Goal: Information Seeking & Learning: Learn about a topic

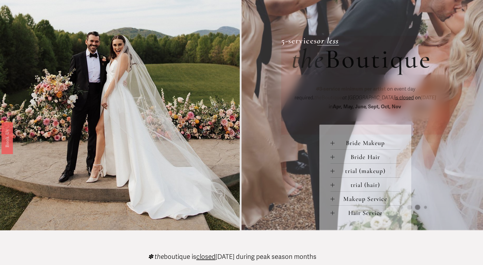
scroll to position [175, 0]
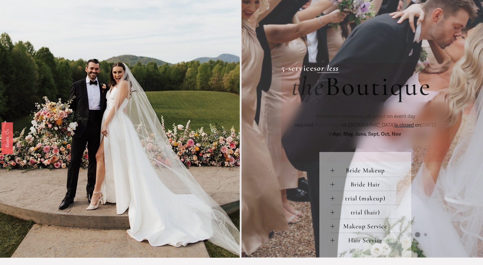
click at [355, 173] on span "Bride Makeup" at bounding box center [367, 171] width 66 height 8
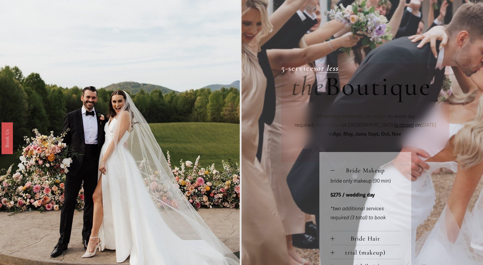
click at [355, 173] on span "Bride Makeup" at bounding box center [367, 171] width 66 height 8
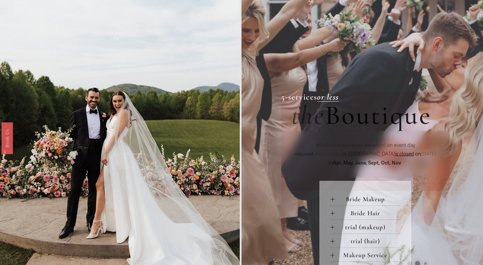
scroll to position [146, 0]
drag, startPoint x: 371, startPoint y: 161, endPoint x: 385, endPoint y: 162, distance: 14.3
click at [385, 162] on p "✽ 3-service minimum per artist on event day required. the Boutique at [GEOGRAPH…" at bounding box center [365, 154] width 148 height 27
click at [357, 197] on button "Bride Makeup" at bounding box center [365, 199] width 70 height 14
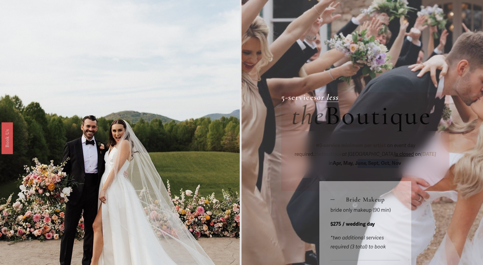
click at [357, 197] on button "Bride Makeup" at bounding box center [365, 199] width 70 height 14
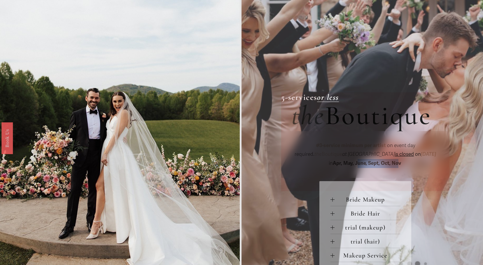
click at [357, 197] on button "Bride Makeup" at bounding box center [365, 199] width 70 height 14
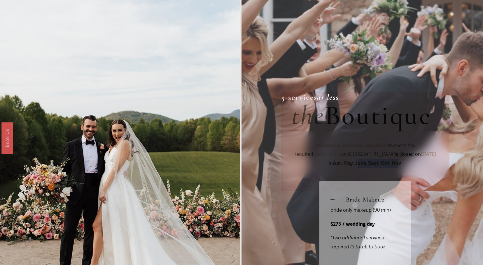
click at [357, 198] on span "Bride Makeup" at bounding box center [367, 200] width 66 height 8
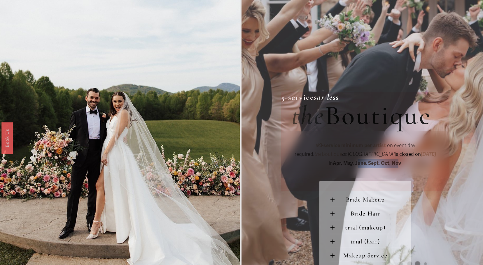
click at [353, 209] on button "Bride Hair" at bounding box center [365, 213] width 70 height 14
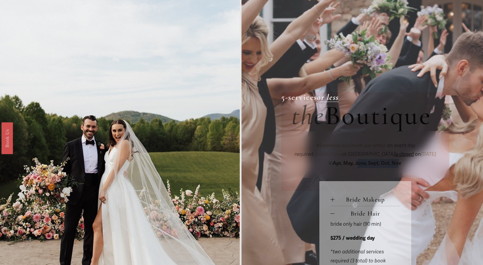
click at [353, 211] on button "Bride Hair" at bounding box center [365, 213] width 70 height 14
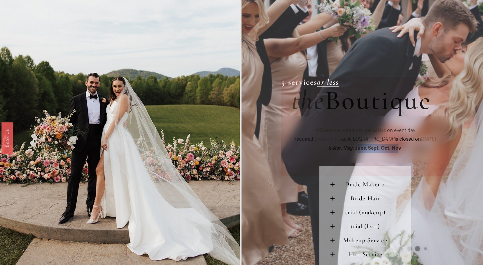
scroll to position [175, 0]
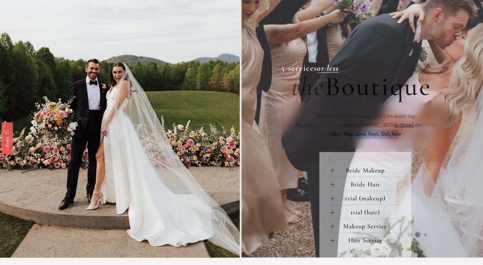
click at [363, 199] on span "trial (makeup)" at bounding box center [367, 199] width 66 height 8
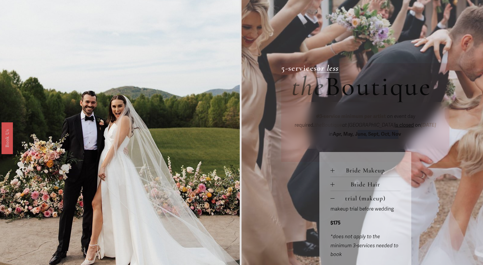
click at [363, 199] on span "trial (makeup)" at bounding box center [367, 199] width 66 height 8
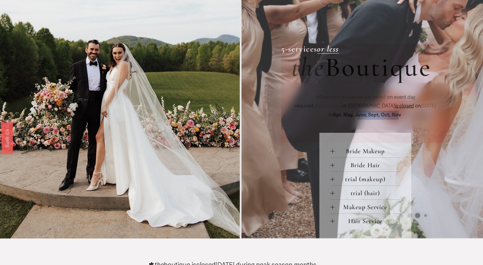
scroll to position [204, 0]
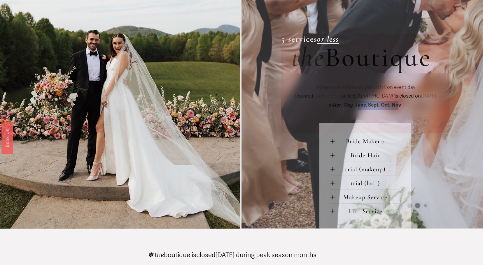
click at [363, 199] on span "Makeup Service" at bounding box center [367, 198] width 66 height 8
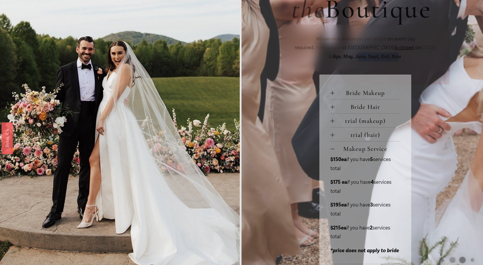
scroll to position [292, 0]
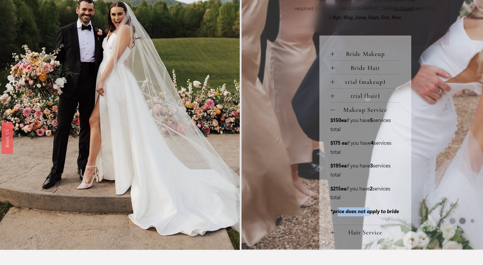
drag, startPoint x: 338, startPoint y: 212, endPoint x: 370, endPoint y: 213, distance: 32.4
click at [370, 213] on em "*price does not apply to bride" at bounding box center [364, 212] width 69 height 6
drag, startPoint x: 355, startPoint y: 121, endPoint x: 400, endPoint y: 122, distance: 44.9
click at [400, 122] on p "$150ea if you have 5 services total" at bounding box center [365, 125] width 70 height 18
click at [364, 134] on p "$150ea if you have 5 services total" at bounding box center [365, 125] width 70 height 18
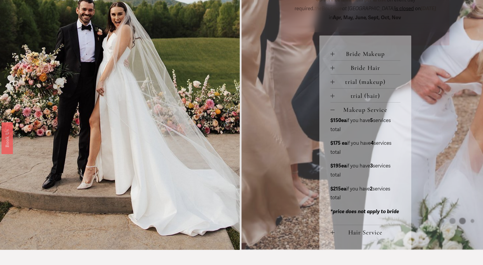
click at [349, 108] on span "Makeup Service" at bounding box center [367, 110] width 66 height 8
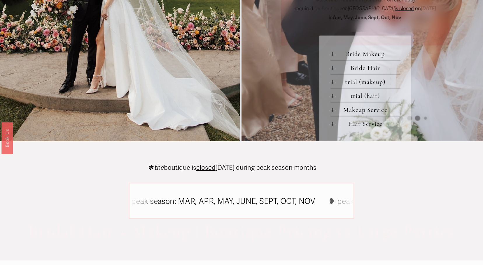
click at [367, 126] on span "Hair Service" at bounding box center [367, 124] width 66 height 8
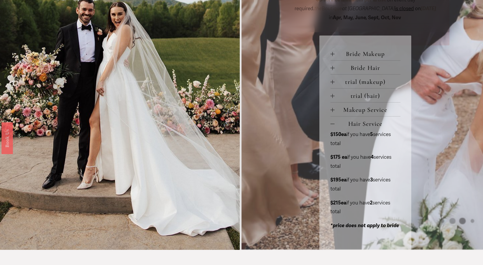
click at [366, 123] on span "Hair Service" at bounding box center [367, 124] width 66 height 8
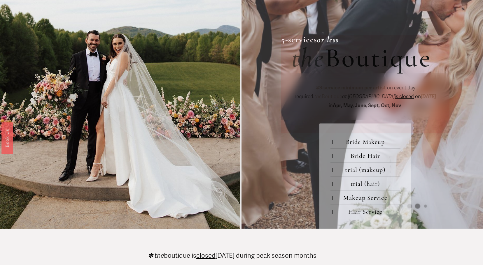
scroll to position [204, 0]
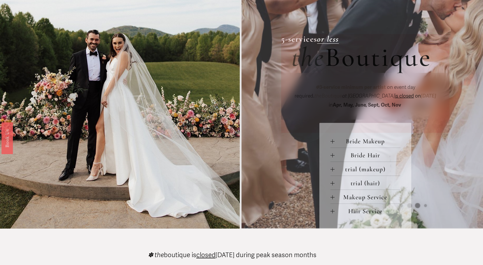
click at [367, 145] on span "Bride Makeup" at bounding box center [367, 142] width 66 height 8
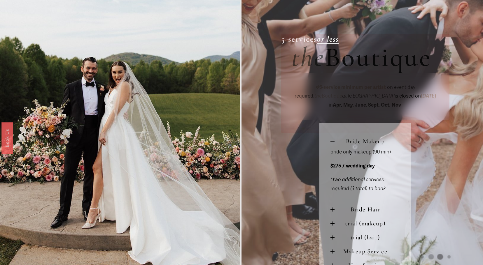
click at [367, 145] on span "Bride Makeup" at bounding box center [367, 142] width 66 height 8
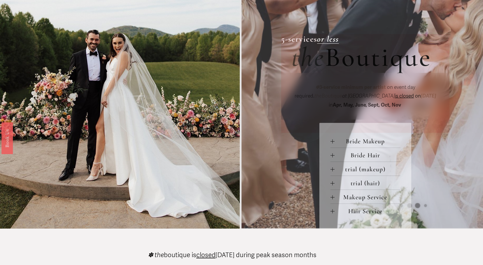
click at [374, 159] on span "Bride Hair" at bounding box center [367, 156] width 66 height 8
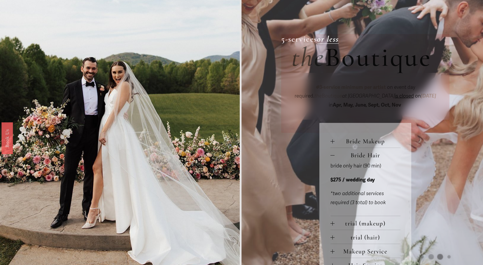
click at [374, 159] on span "Bride Hair" at bounding box center [367, 156] width 66 height 8
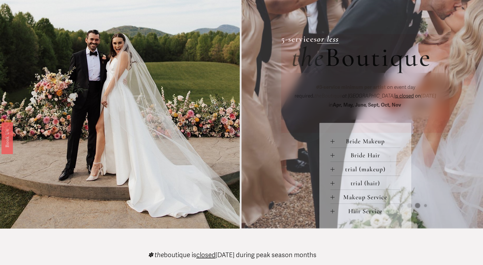
click at [366, 171] on span "trial (makeup)" at bounding box center [367, 170] width 66 height 8
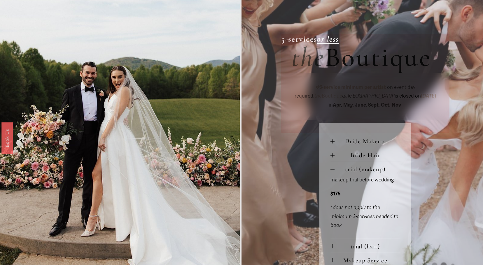
click at [366, 171] on span "trial (makeup)" at bounding box center [367, 170] width 66 height 8
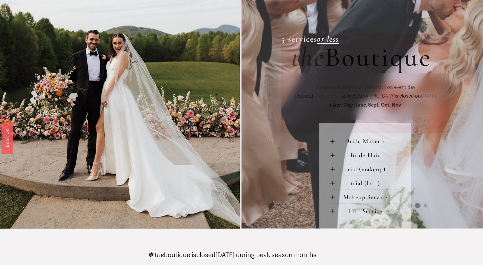
click at [364, 182] on span "trial (hair)" at bounding box center [367, 184] width 66 height 8
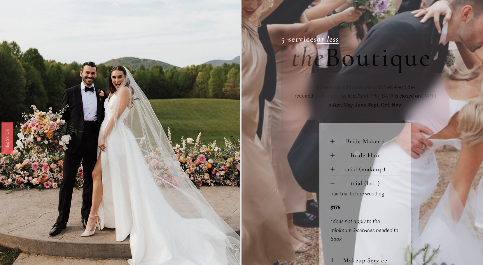
click at [364, 182] on span "trial (hair)" at bounding box center [367, 184] width 66 height 8
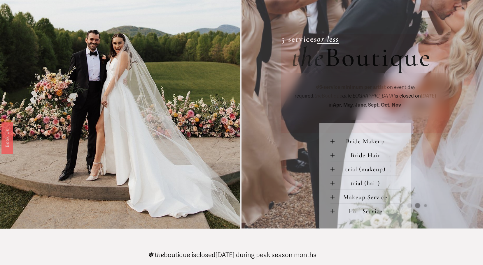
click at [359, 192] on button "Makeup Service" at bounding box center [365, 197] width 70 height 14
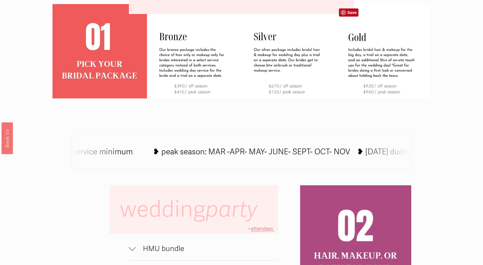
scroll to position [350, 0]
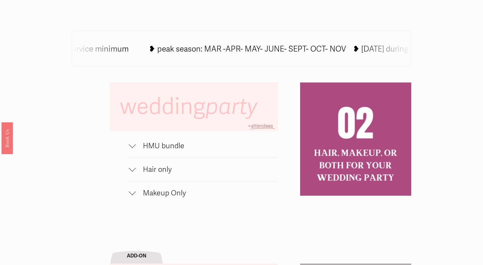
click at [166, 150] on span "HMU bundle" at bounding box center [207, 146] width 142 height 9
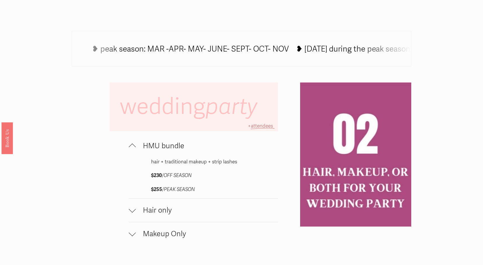
click at [161, 154] on button "HMU bundle" at bounding box center [203, 145] width 149 height 23
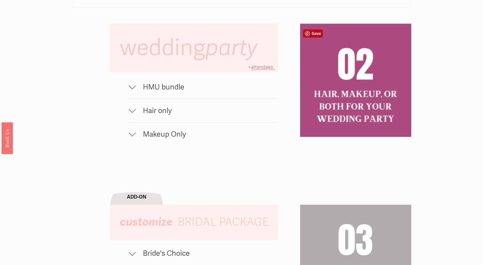
scroll to position [321, 0]
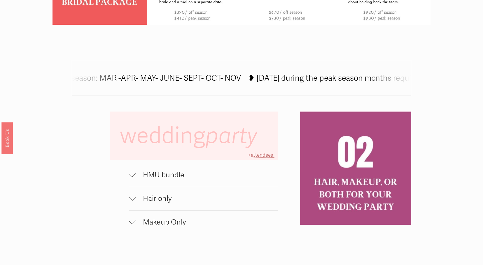
click at [160, 180] on span "HMU bundle" at bounding box center [207, 175] width 142 height 9
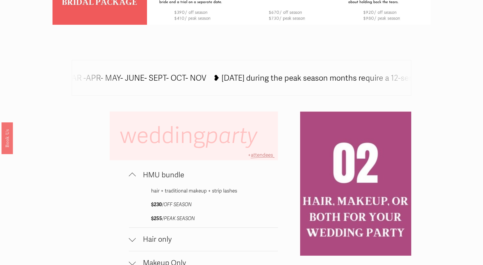
click at [148, 241] on span "Hair only" at bounding box center [207, 239] width 142 height 9
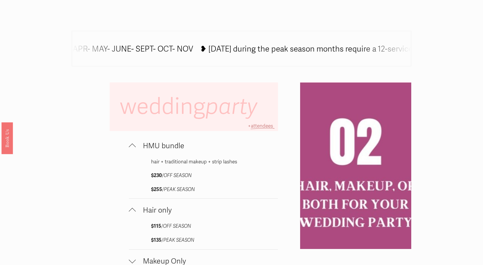
scroll to position [379, 0]
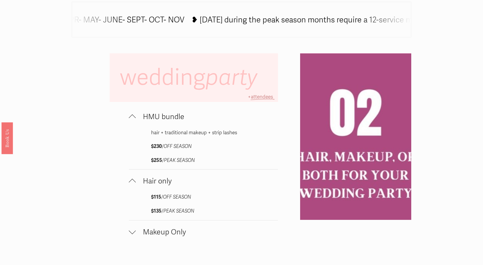
click at [176, 236] on span "Makeup Only" at bounding box center [207, 232] width 142 height 9
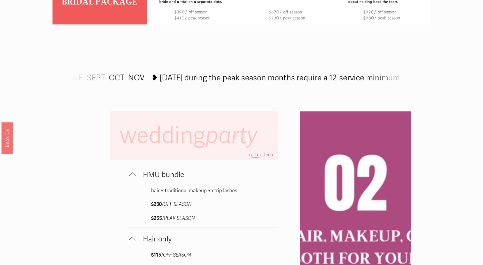
scroll to position [321, 0]
